Goal: Information Seeking & Learning: Learn about a topic

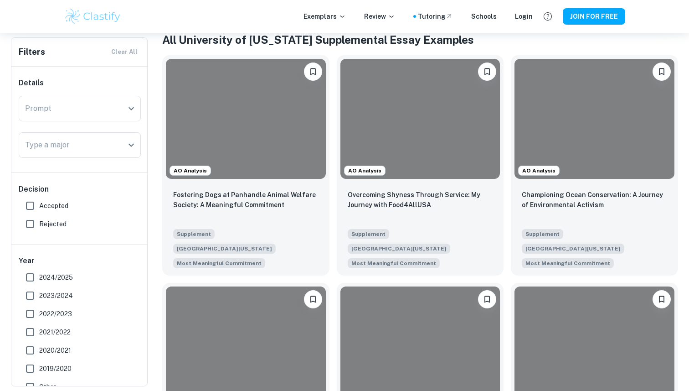
scroll to position [190, 0]
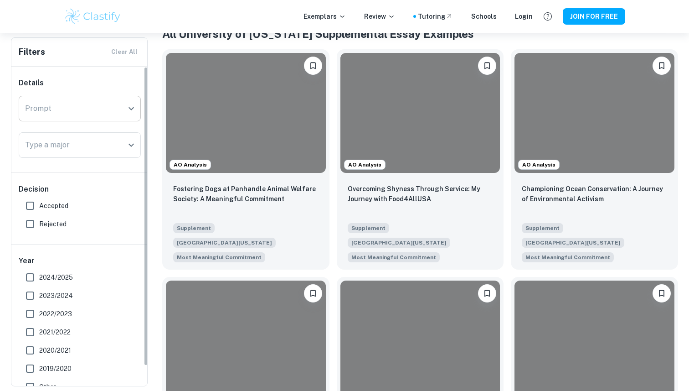
click at [64, 104] on input "Prompt" at bounding box center [73, 108] width 100 height 17
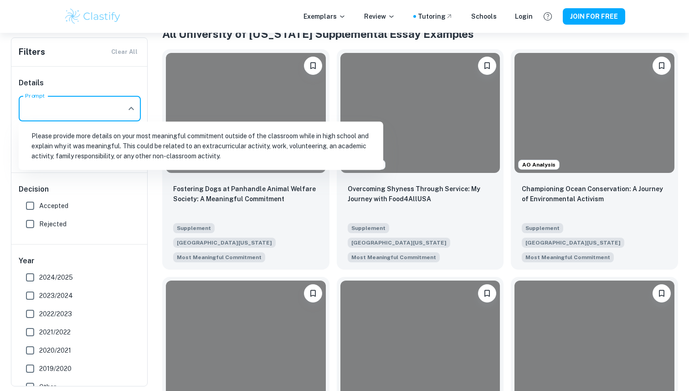
click at [86, 136] on li "Please provide more details on your most meaningful commitment outside of the c…" at bounding box center [200, 145] width 357 height 41
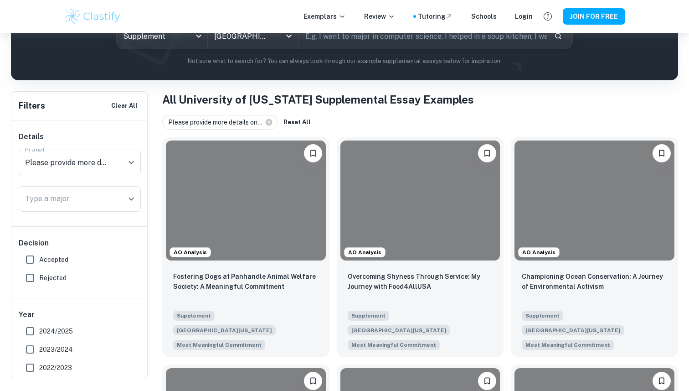
scroll to position [125, 0]
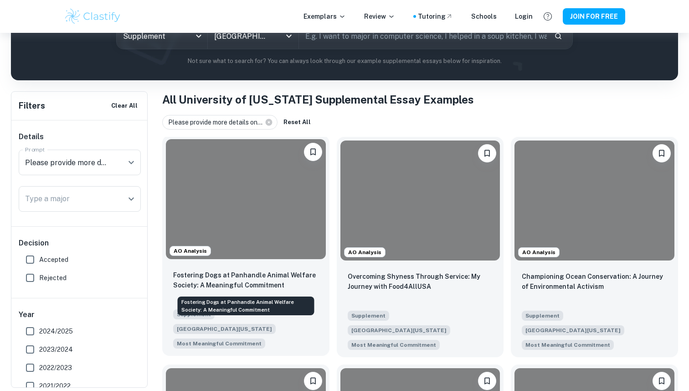
click at [282, 277] on p "Fostering Dogs at Panhandle Animal Welfare Society: A Meaningful Commitment" at bounding box center [245, 280] width 145 height 20
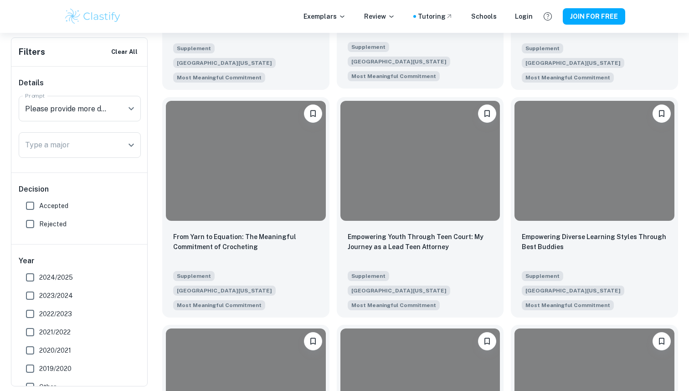
scroll to position [394, 0]
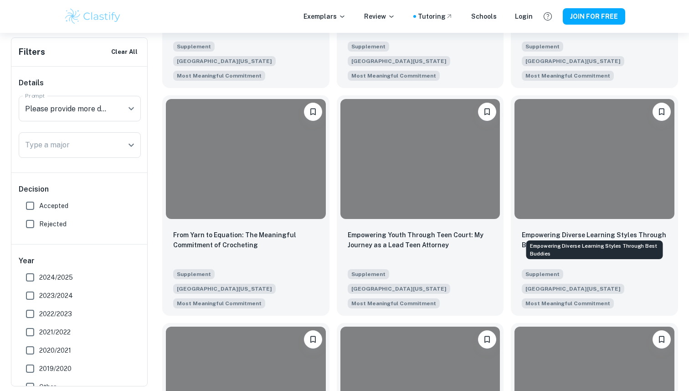
click at [553, 236] on div "Empowering Diverse Learning Styles Through Best Buddies" at bounding box center [594, 247] width 139 height 26
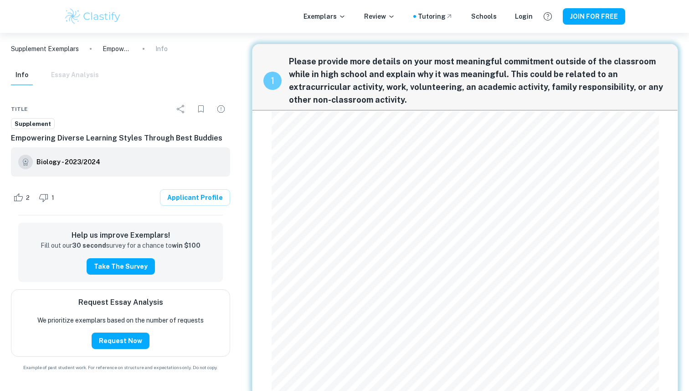
scroll to position [33, 0]
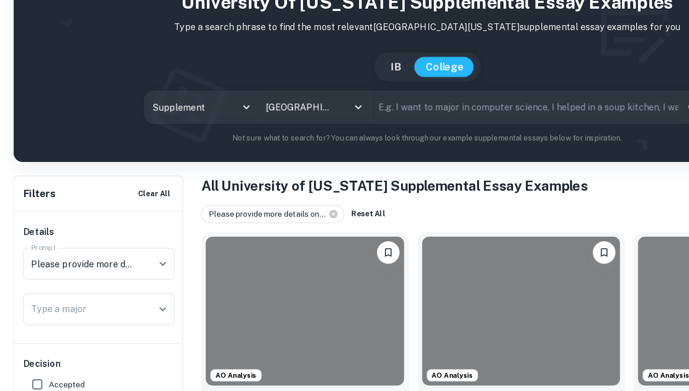
scroll to position [394, 0]
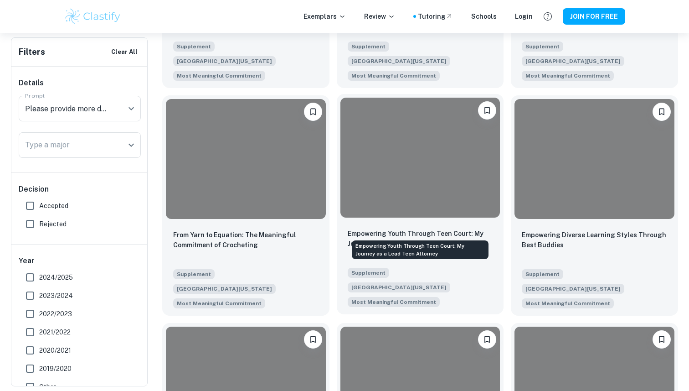
click at [415, 228] on p "Empowering Youth Through Teen Court: My Journey as a Lead Teen Attorney" at bounding box center [420, 238] width 145 height 20
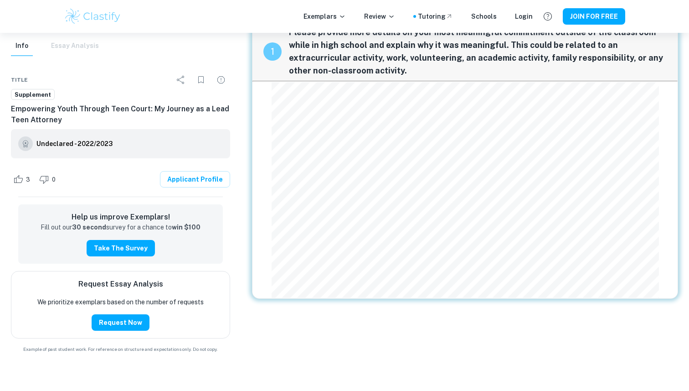
scroll to position [33, 0]
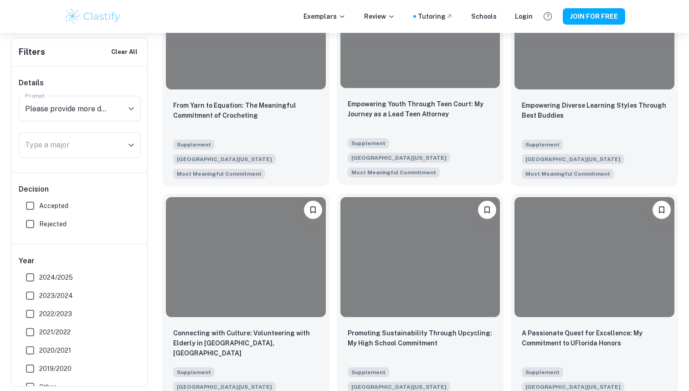
scroll to position [525, 0]
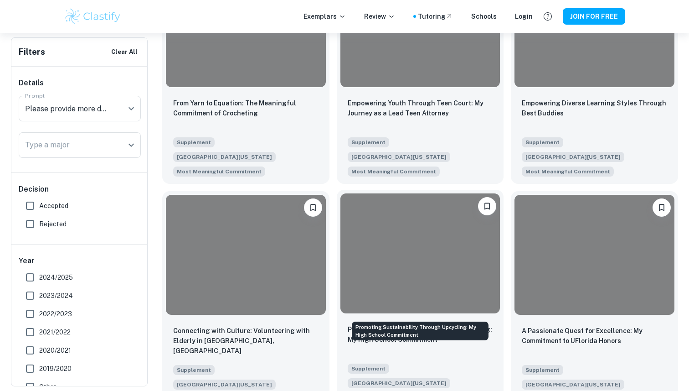
click at [372, 324] on p "Promoting Sustainability Through Upcycling: My High School Commitment" at bounding box center [420, 334] width 145 height 20
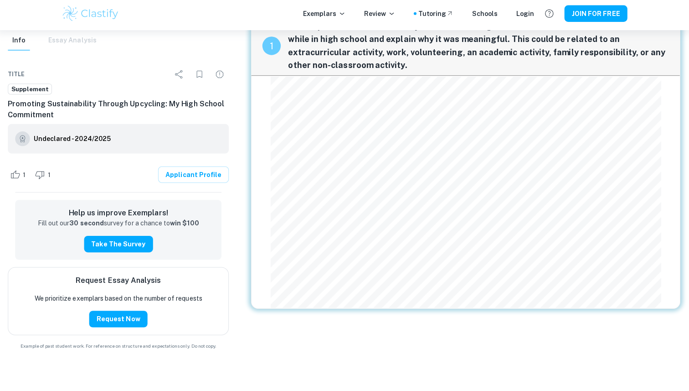
scroll to position [33, 0]
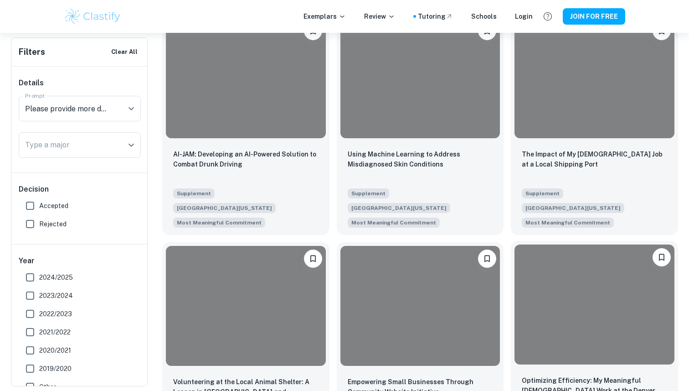
scroll to position [932, 0]
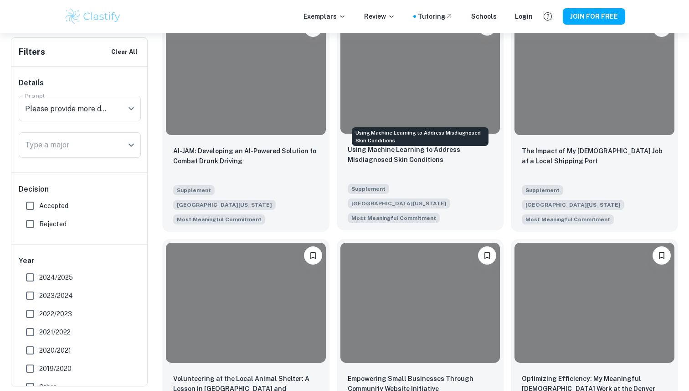
click at [366, 144] on p "Using Machine Learning to Address Misdiagnosed Skin Conditions" at bounding box center [420, 154] width 145 height 20
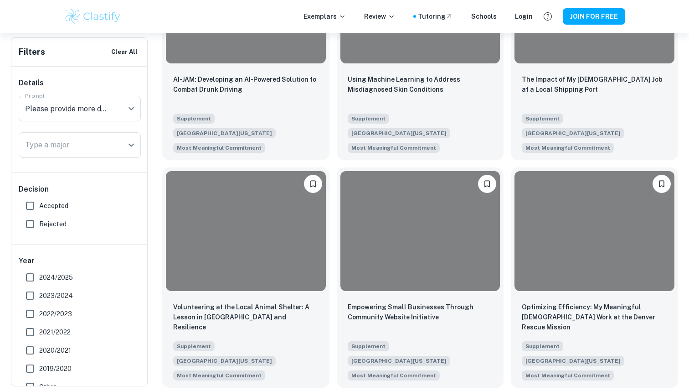
scroll to position [1005, 0]
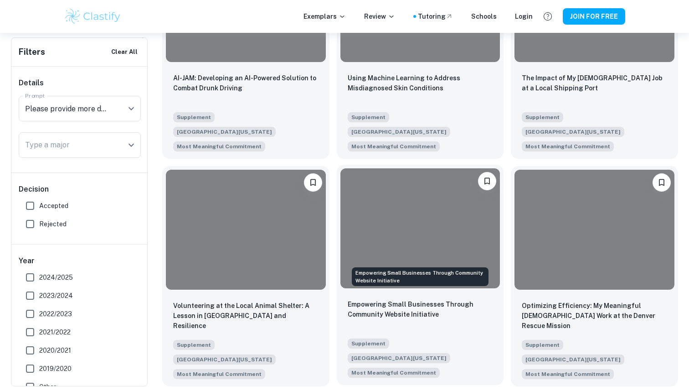
click at [441, 299] on p "Empowering Small Businesses Through Community Website Initiative" at bounding box center [420, 309] width 145 height 20
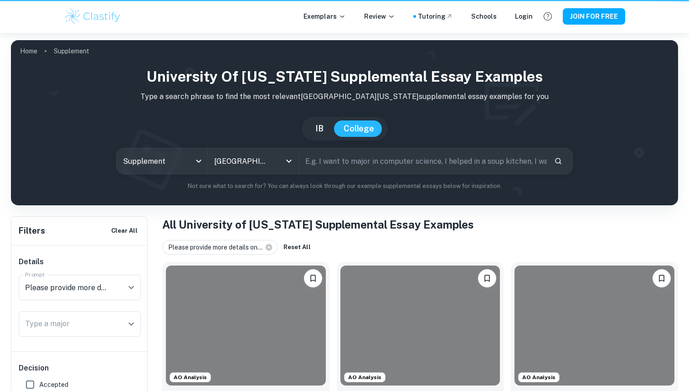
scroll to position [1005, 0]
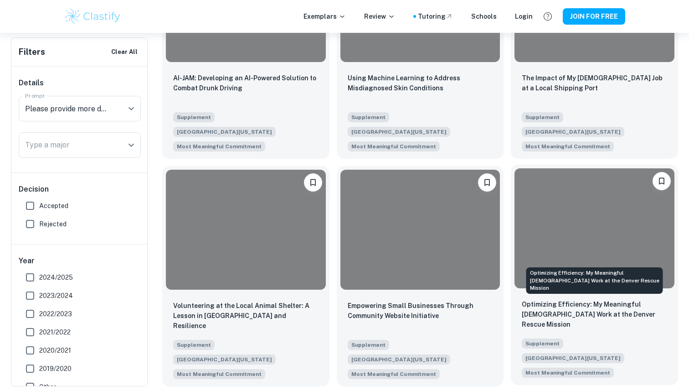
click at [622, 299] on p "Optimizing Efficiency: My Meaningful [DEMOGRAPHIC_DATA] Work at the Denver Resc…" at bounding box center [594, 314] width 145 height 30
